Goal: Information Seeking & Learning: Learn about a topic

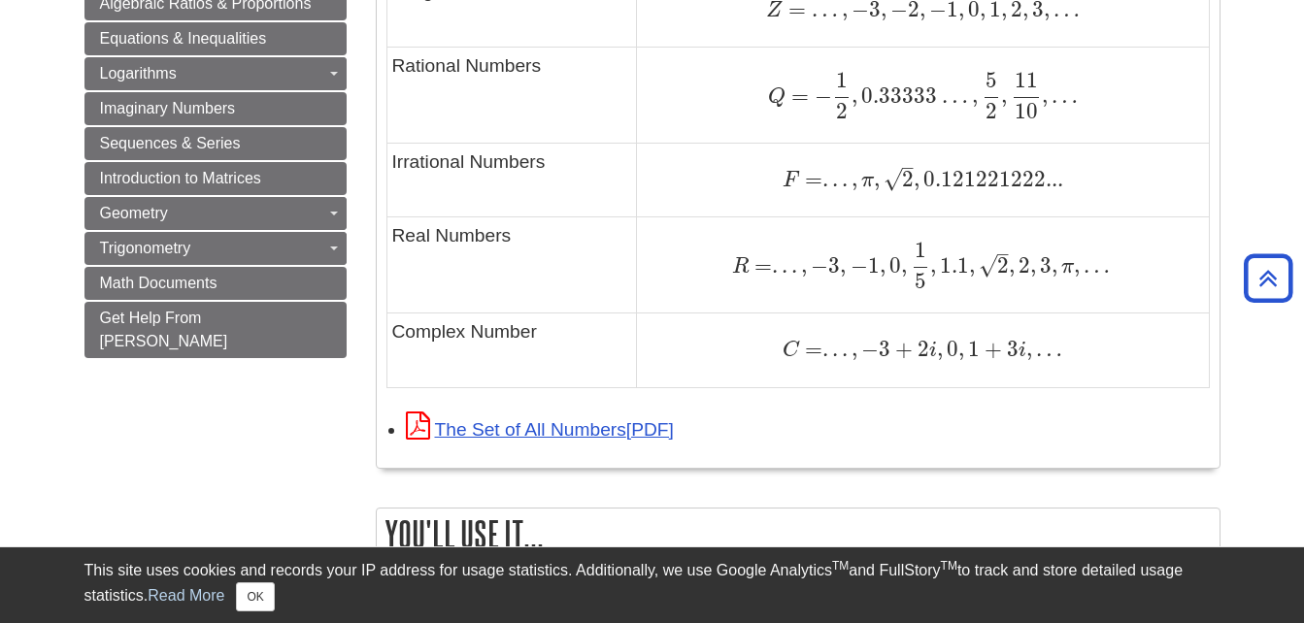
scroll to position [1431, 0]
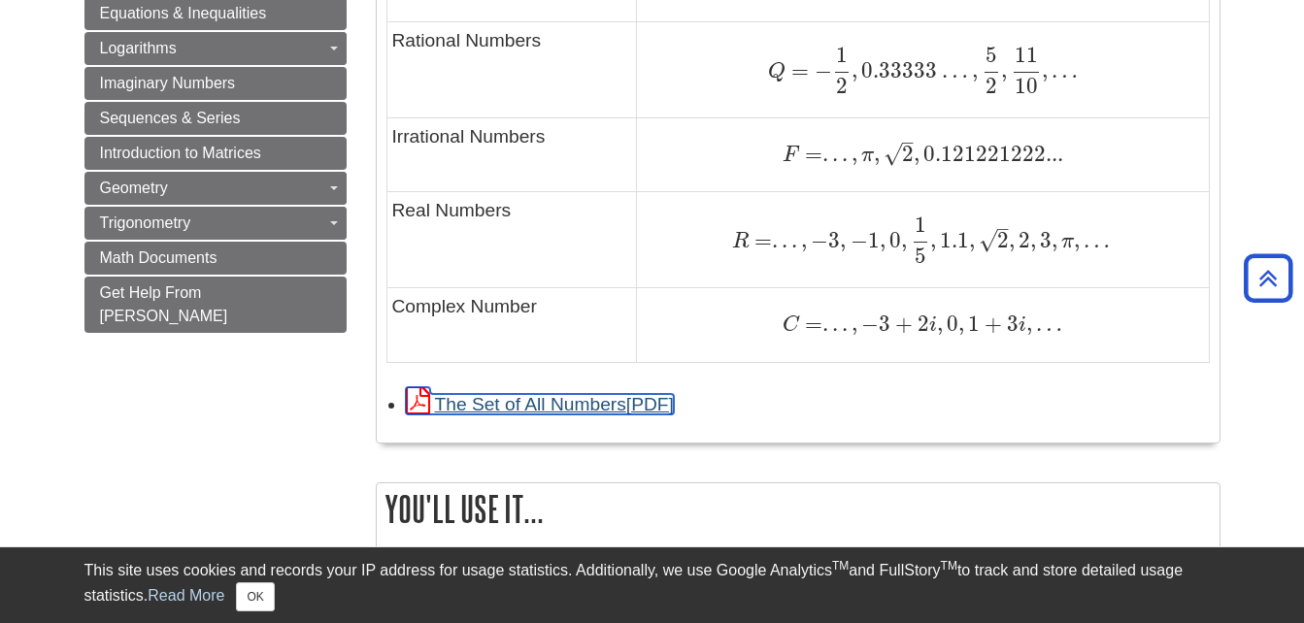
click at [503, 398] on link "The Set of All Numbers" at bounding box center [540, 404] width 268 height 20
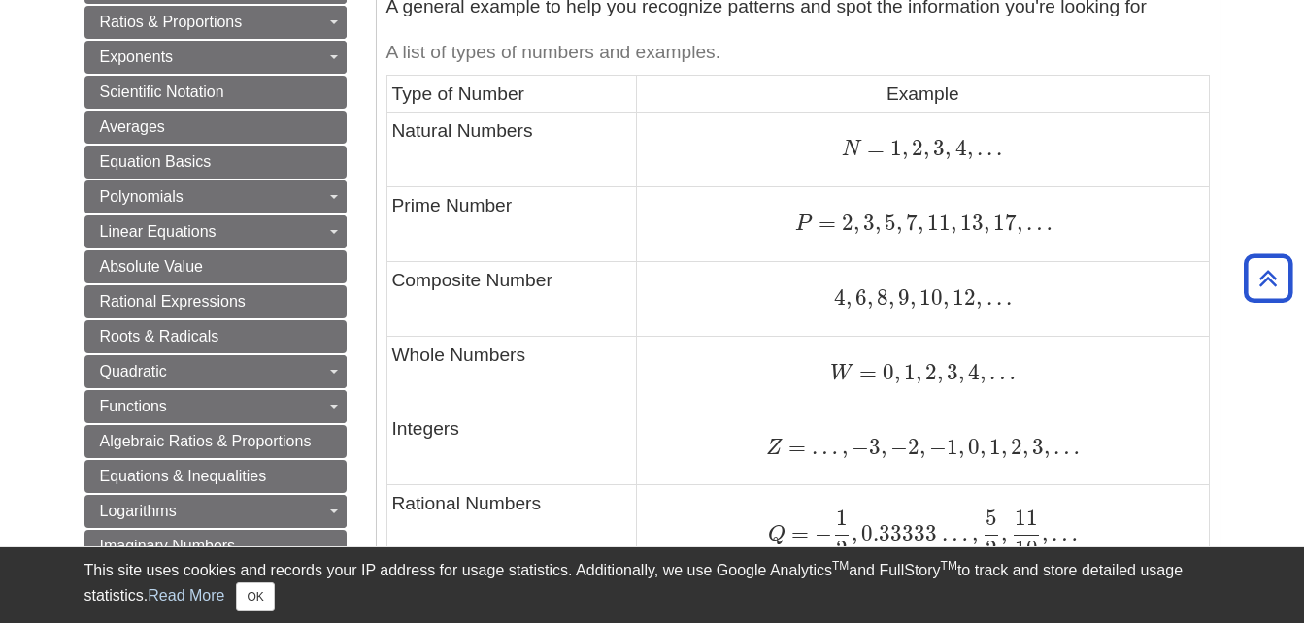
scroll to position [906, 0]
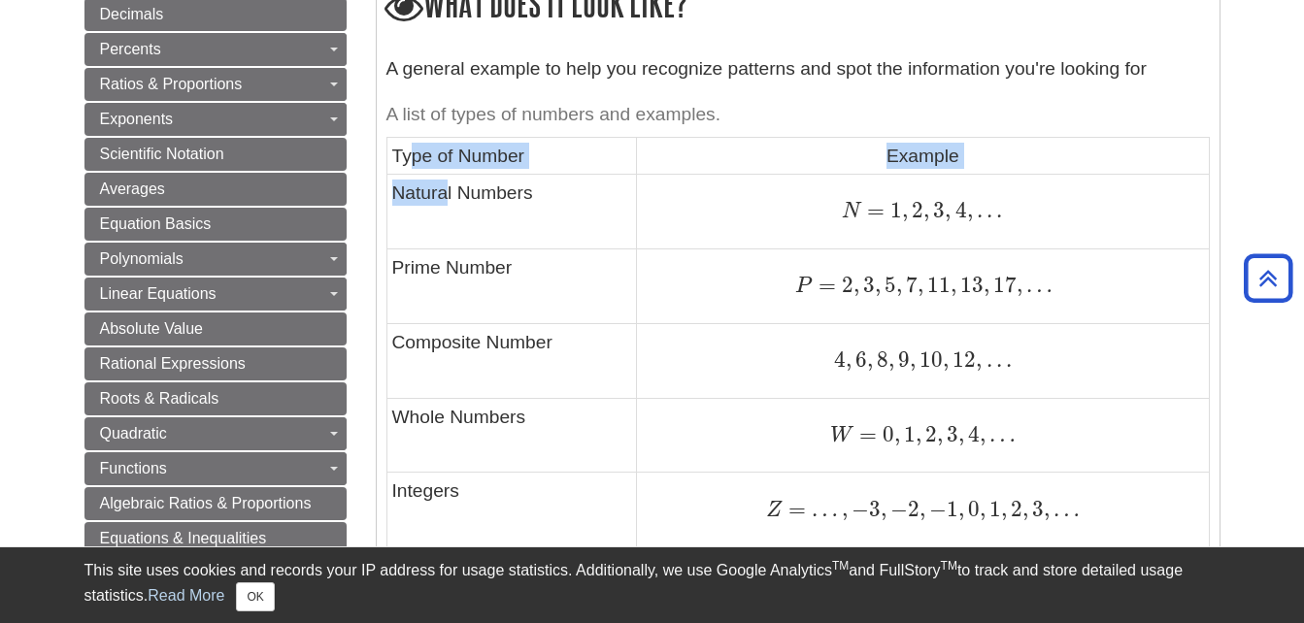
drag, startPoint x: 413, startPoint y: 141, endPoint x: 436, endPoint y: 139, distance: 23.4
click at [443, 154] on td "Type of Number" at bounding box center [511, 155] width 251 height 37
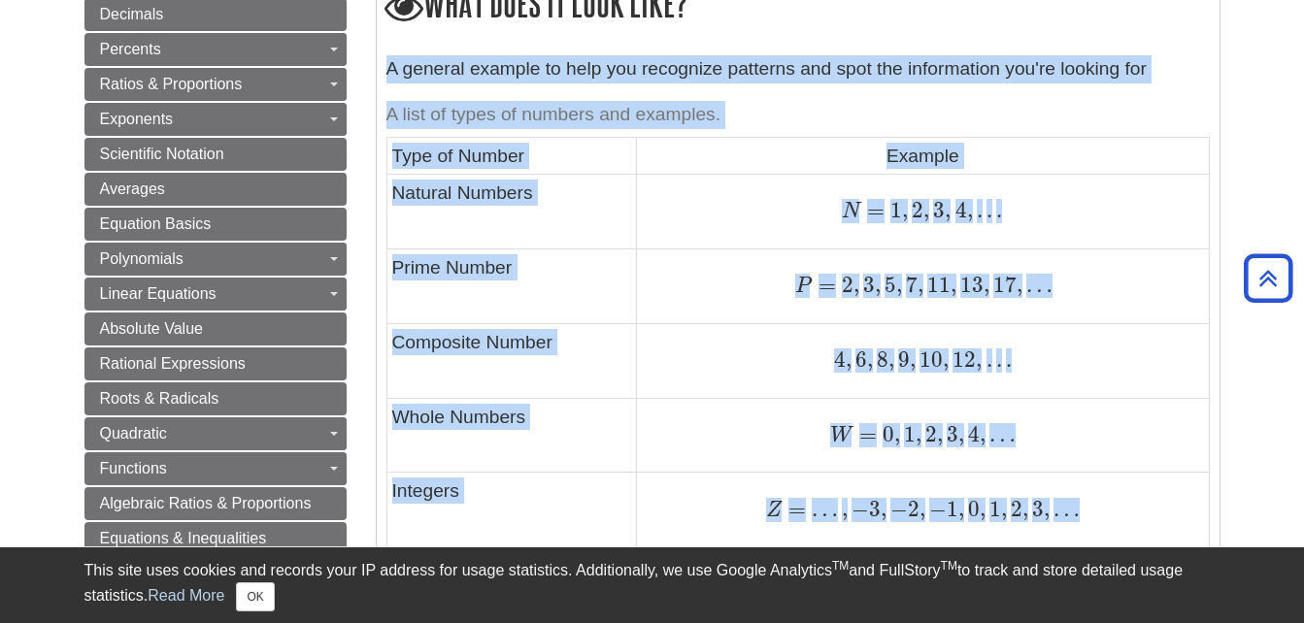
drag, startPoint x: 385, startPoint y: 56, endPoint x: 1237, endPoint y: 500, distance: 960.2
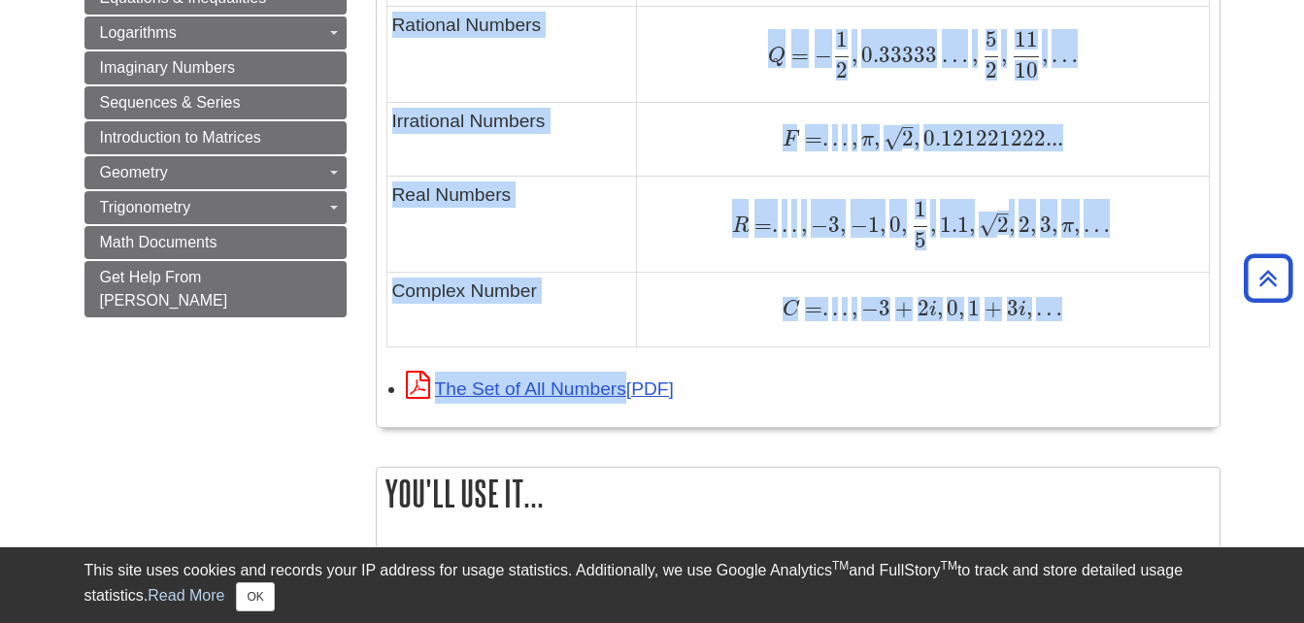
scroll to position [1364, 0]
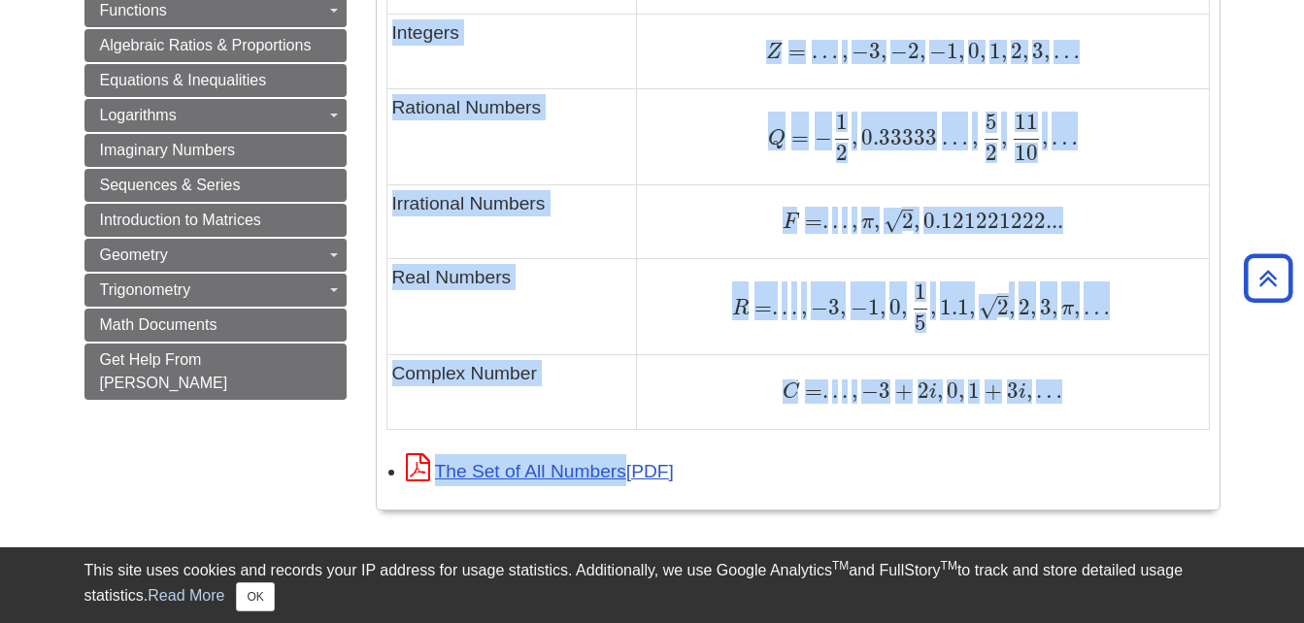
click at [1106, 403] on div "C = . . . , − 3 + 2 i , 0 , 1 + 3 i , … C = . . . , − 3 + 2 i , 0 , 1 + 3 i , …" at bounding box center [922, 392] width 561 height 26
drag, startPoint x: 1190, startPoint y: 421, endPoint x: 1318, endPoint y: 419, distance: 127.2
click at [1193, 422] on td "C = . . . , − 3 + 2 i , 0 , 1 + 3 i , … C = . . . , − 3 + 2 i , 0 , 1 + 3 i , …" at bounding box center [923, 391] width 572 height 75
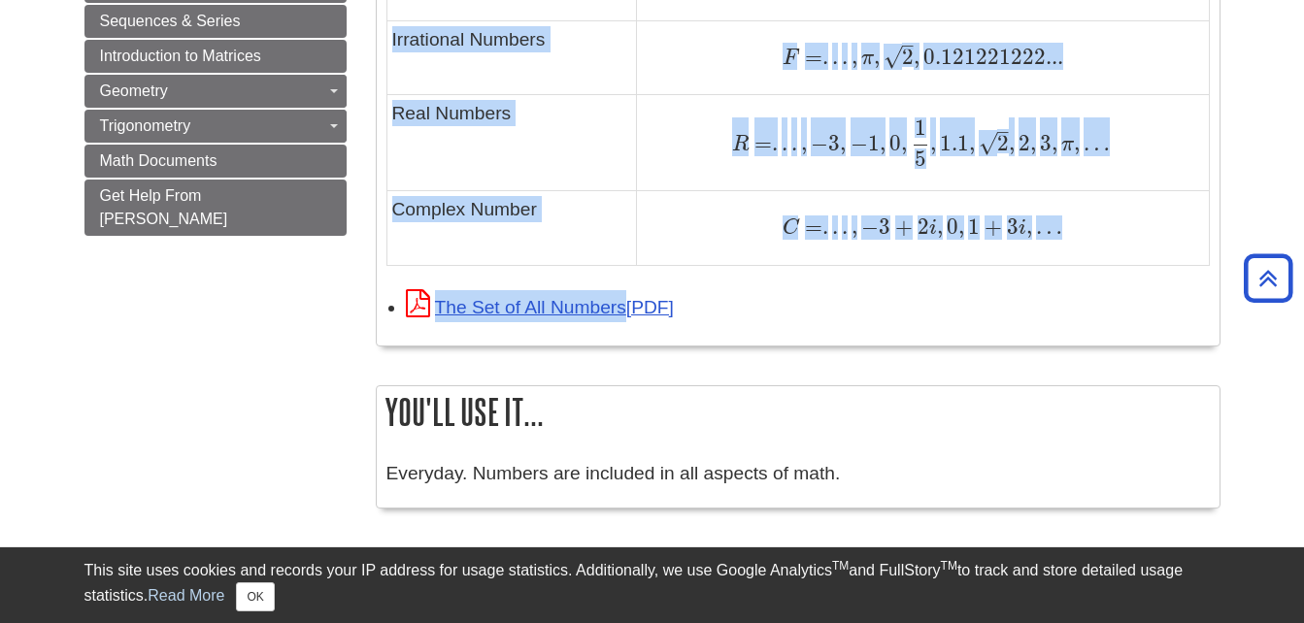
scroll to position [1471, 0]
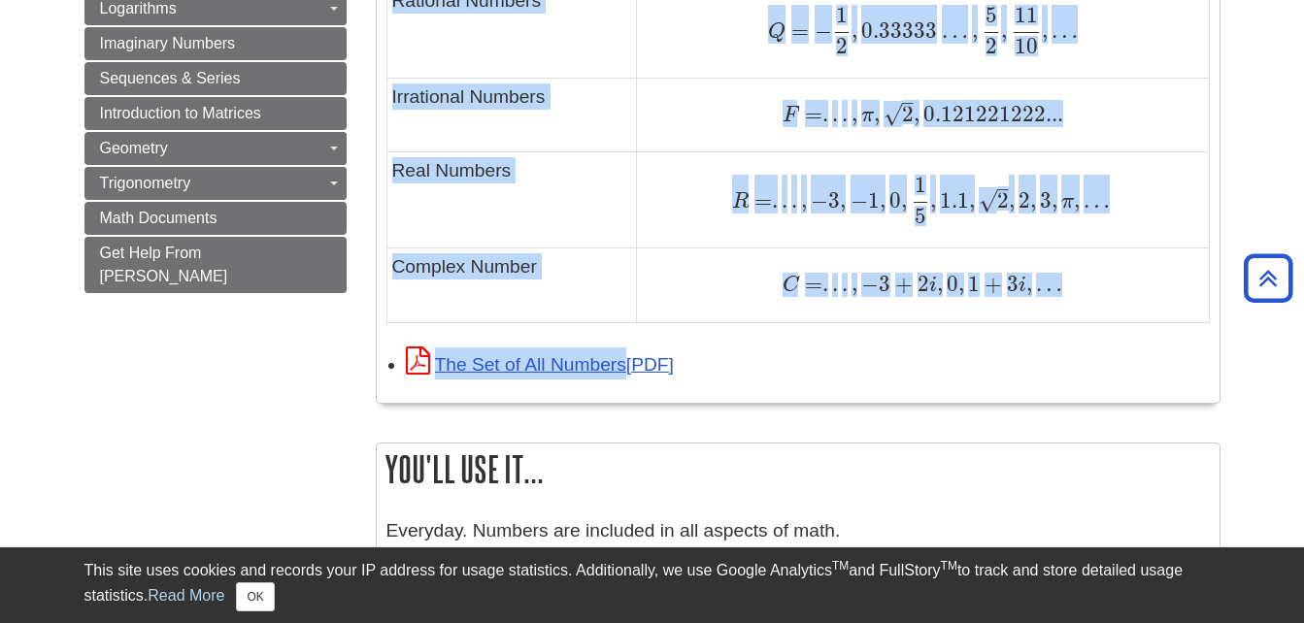
click at [1152, 295] on div "C = . . . , − 3 + 2 i , 0 , 1 + 3 i , … C = . . . , − 3 + 2 i , 0 , 1 + 3 i , …" at bounding box center [922, 285] width 561 height 26
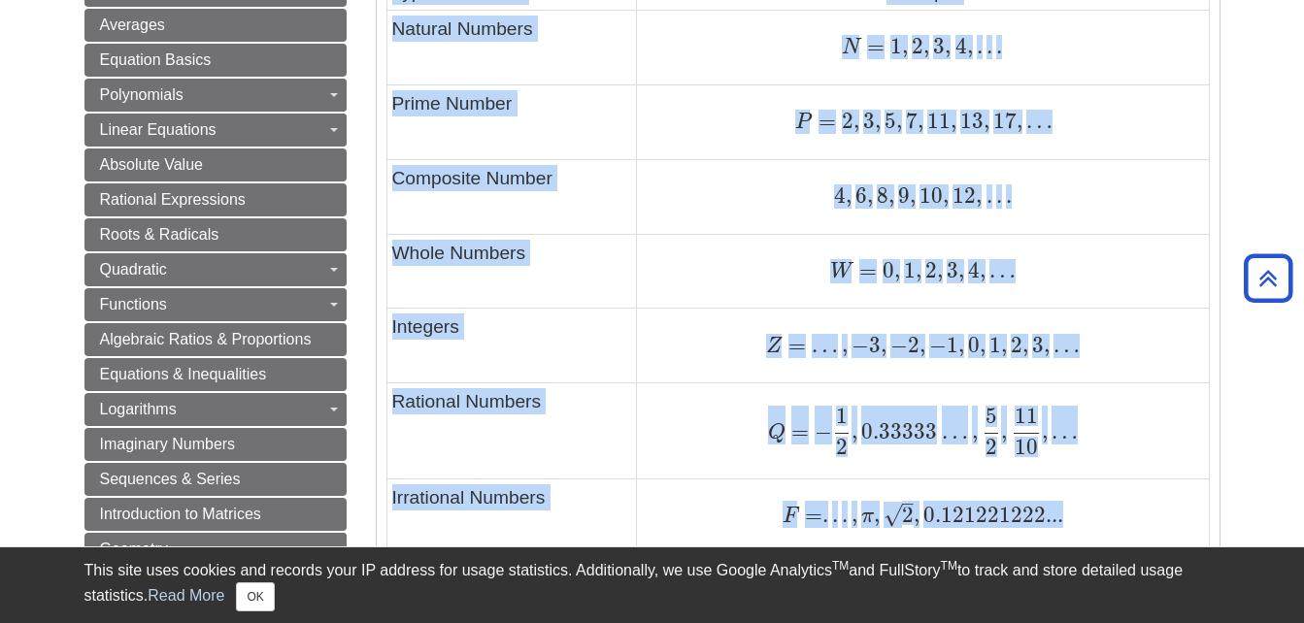
scroll to position [969, 0]
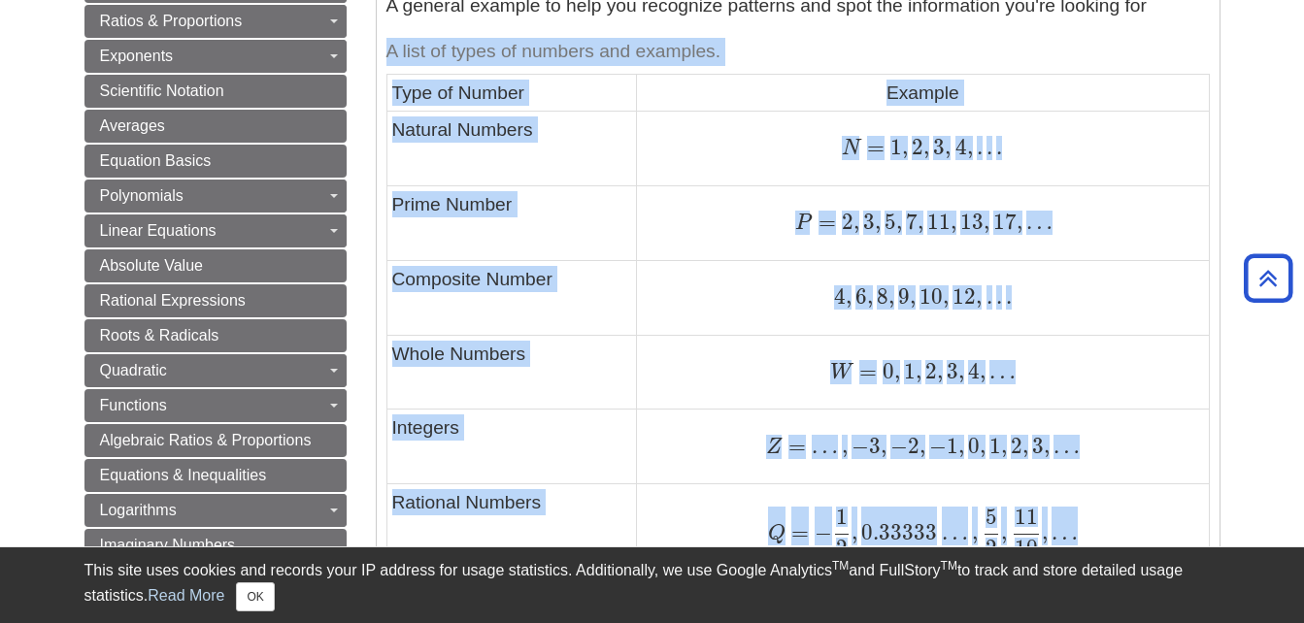
drag, startPoint x: 1147, startPoint y: 309, endPoint x: 386, endPoint y: 55, distance: 801.4
click at [386, 55] on table "A list of types of numbers and examples. Type of Number Example Natural Numbers…" at bounding box center [797, 427] width 823 height 795
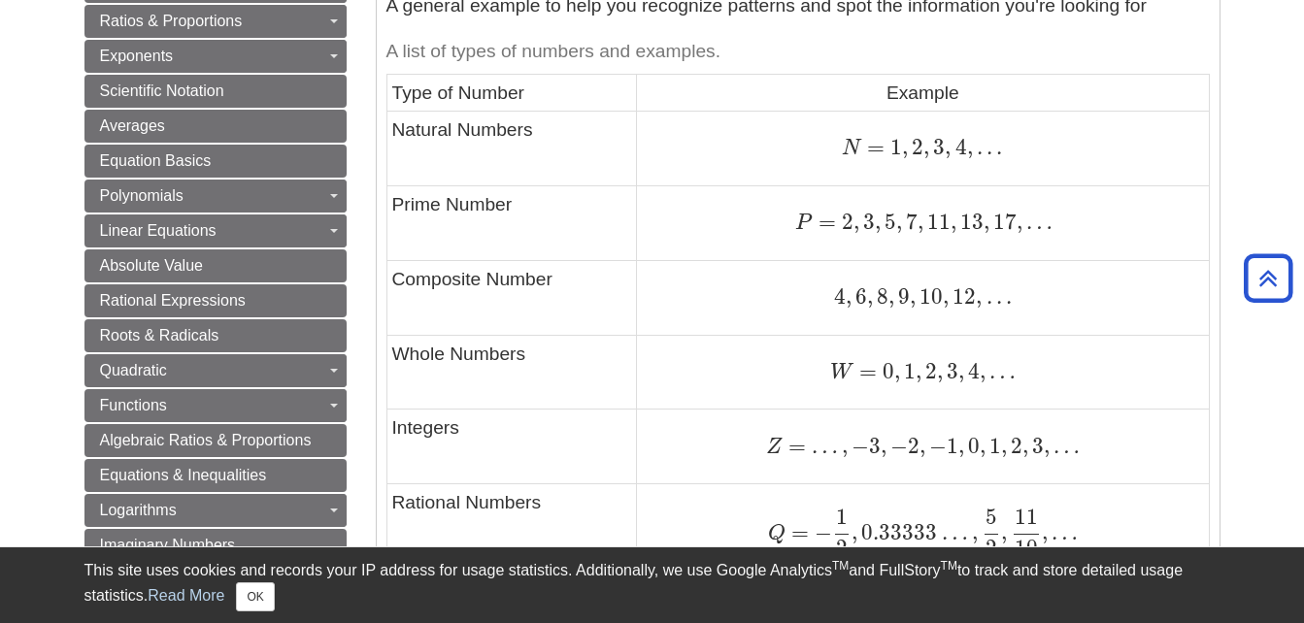
click at [1244, 123] on body "Library Chat This site uses cookies and records your IP address for usage stati…" at bounding box center [652, 581] width 1304 height 3101
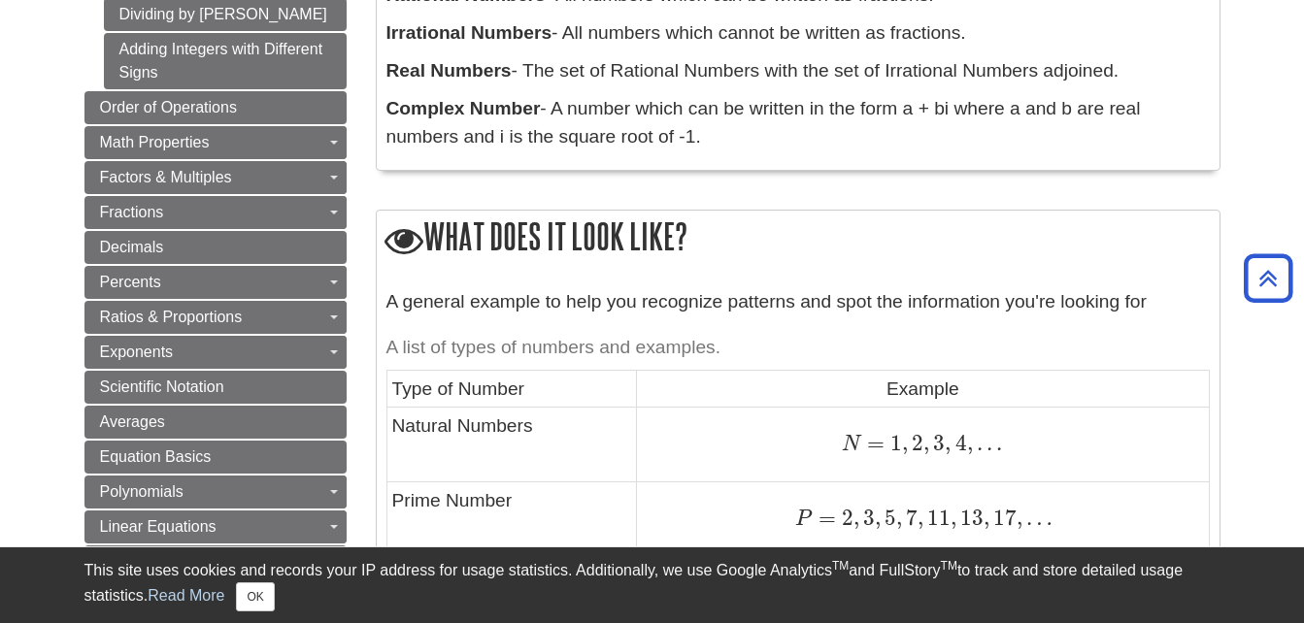
scroll to position [0, 0]
